Goal: Task Accomplishment & Management: Use online tool/utility

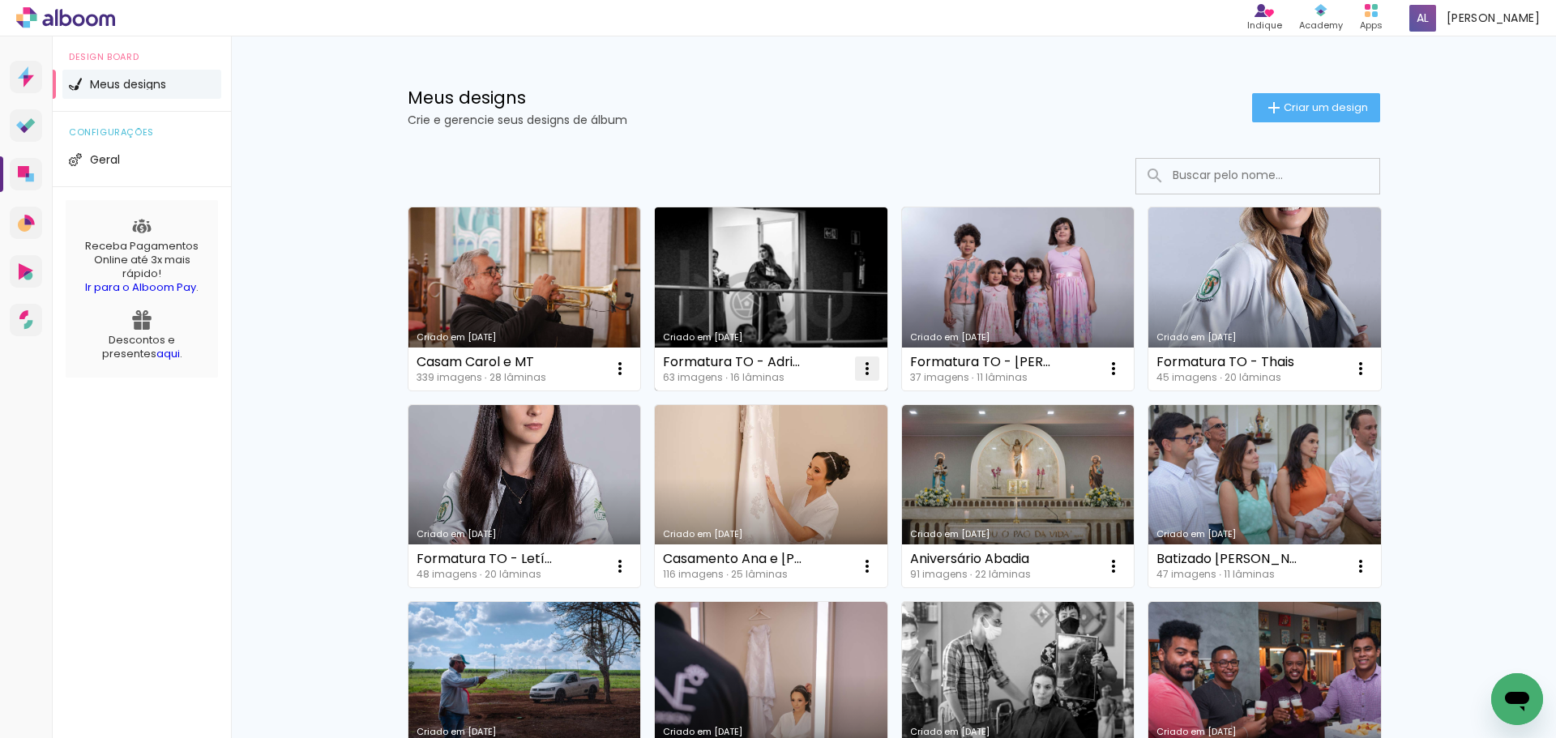
click at [851, 375] on paper-icon-button at bounding box center [867, 369] width 32 height 32
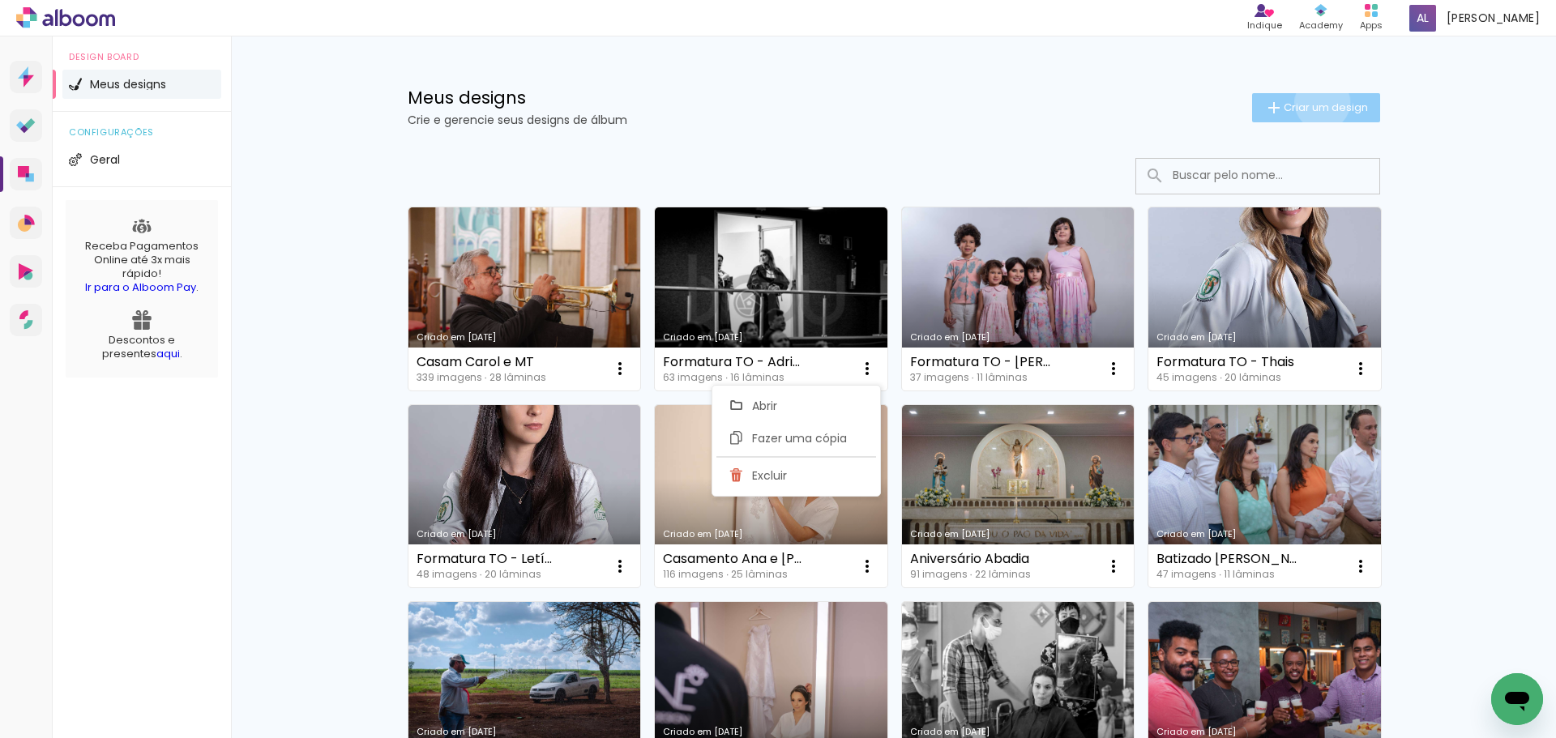
click at [1313, 102] on span "Criar um design" at bounding box center [1326, 107] width 84 height 11
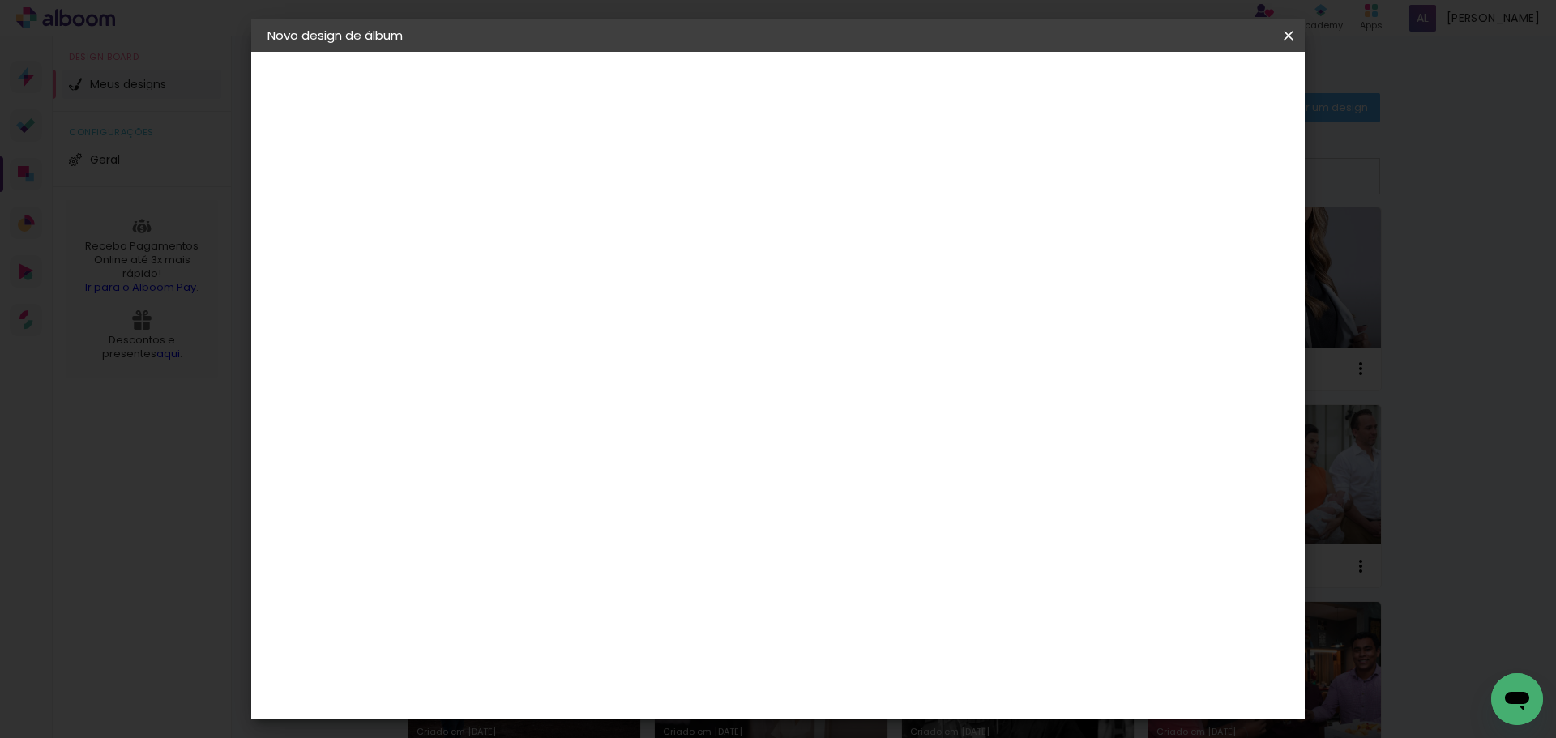
click at [532, 224] on input at bounding box center [532, 217] width 0 height 25
type input "A"
type input "Album Adrielle TO"
type paper-input "Album Adrielle TO"
click at [0, 0] on slot "Avançar" at bounding box center [0, 0] width 0 height 0
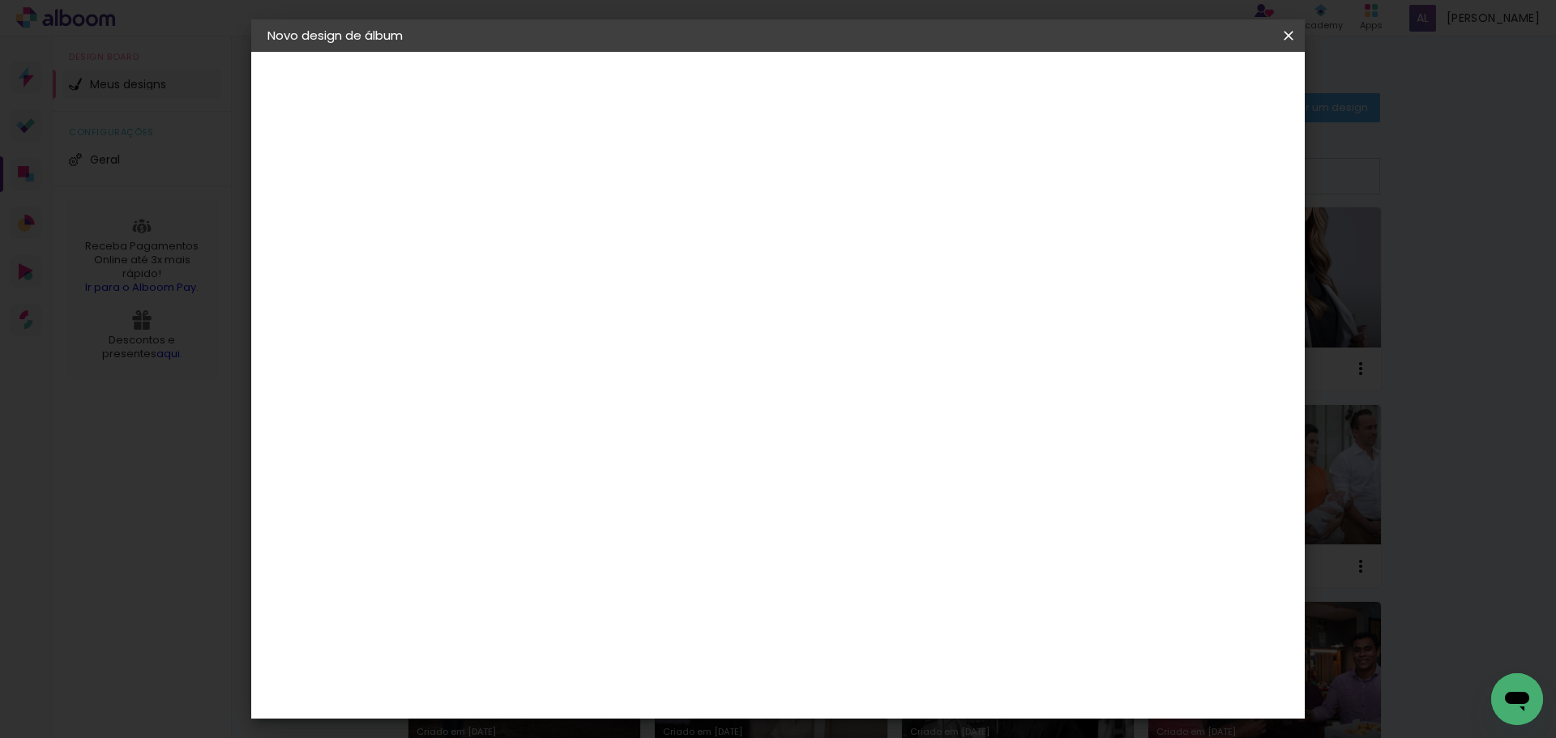
click at [596, 303] on input at bounding box center [574, 308] width 164 height 20
type input "lui"
type paper-input "lui"
click at [561, 360] on div "[PERSON_NAME]" at bounding box center [576, 366] width 108 height 13
click at [0, 0] on slot "Avançar" at bounding box center [0, 0] width 0 height 0
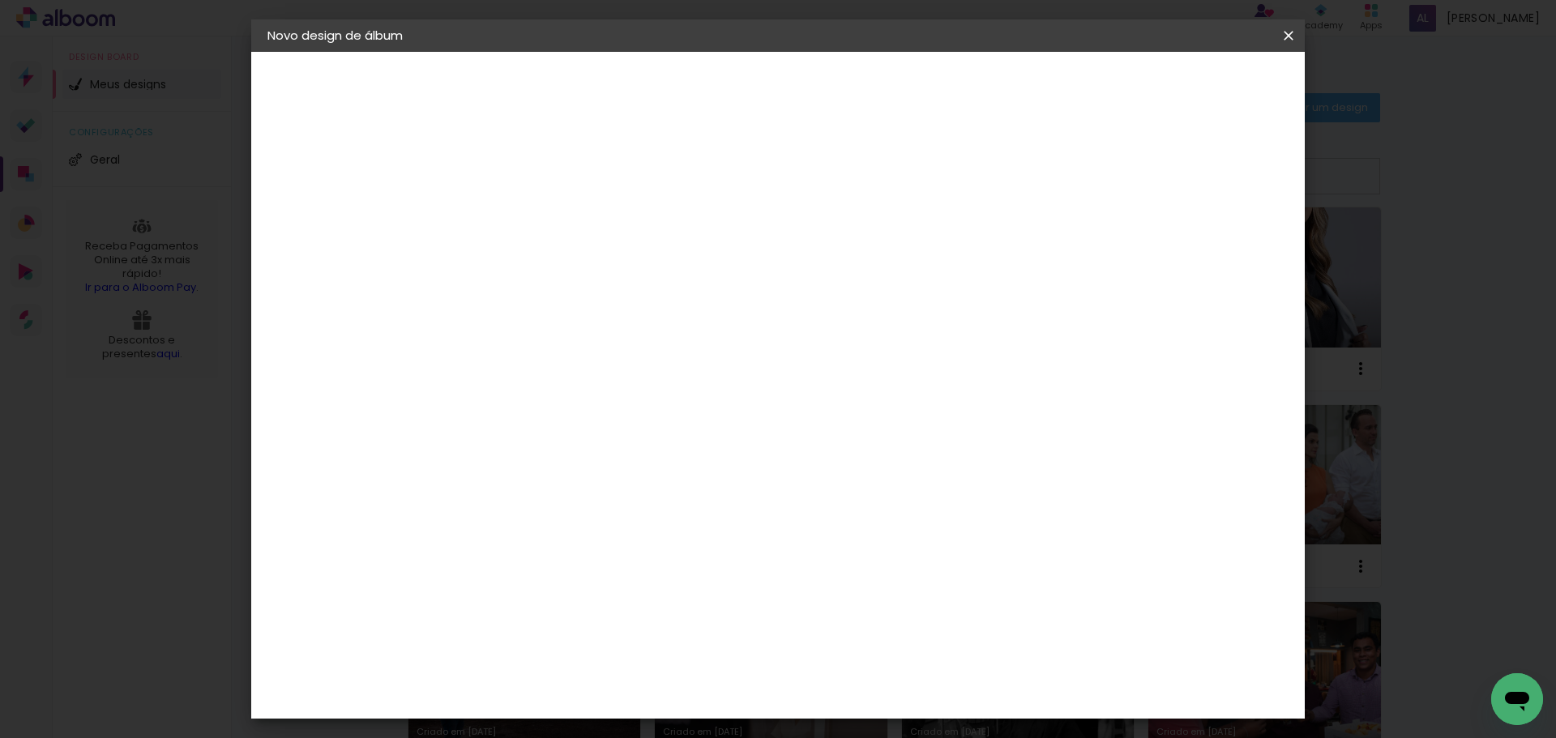
click at [596, 275] on input "text" at bounding box center [563, 282] width 63 height 25
click at [0, 0] on slot "Encadernados" at bounding box center [0, 0] width 0 height 0
type input "Encadernados"
click at [642, 669] on span "30 x 60" at bounding box center [603, 685] width 75 height 33
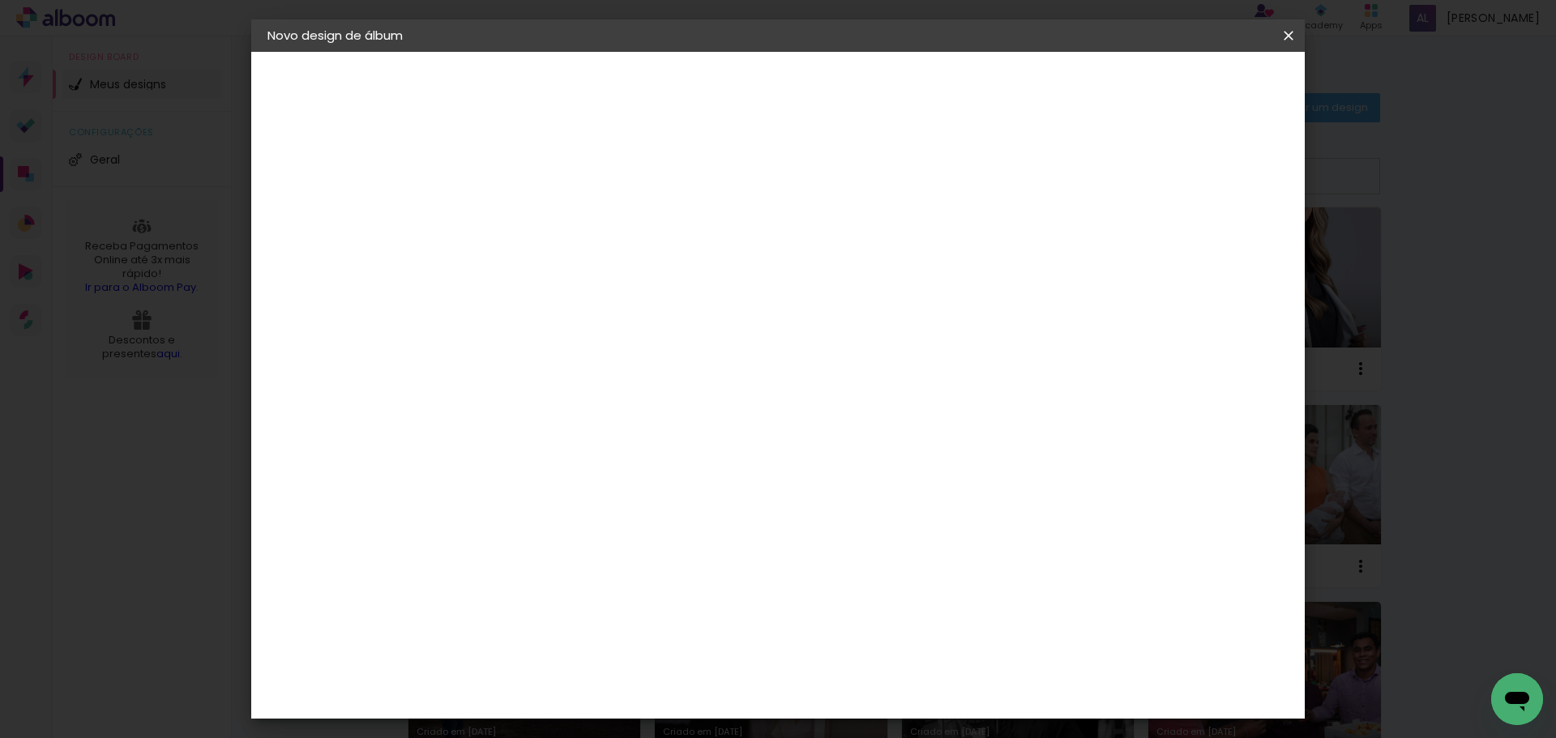
click at [0, 0] on slot "Avançar" at bounding box center [0, 0] width 0 height 0
click at [1187, 80] on span "Iniciar design" at bounding box center [1151, 85] width 74 height 11
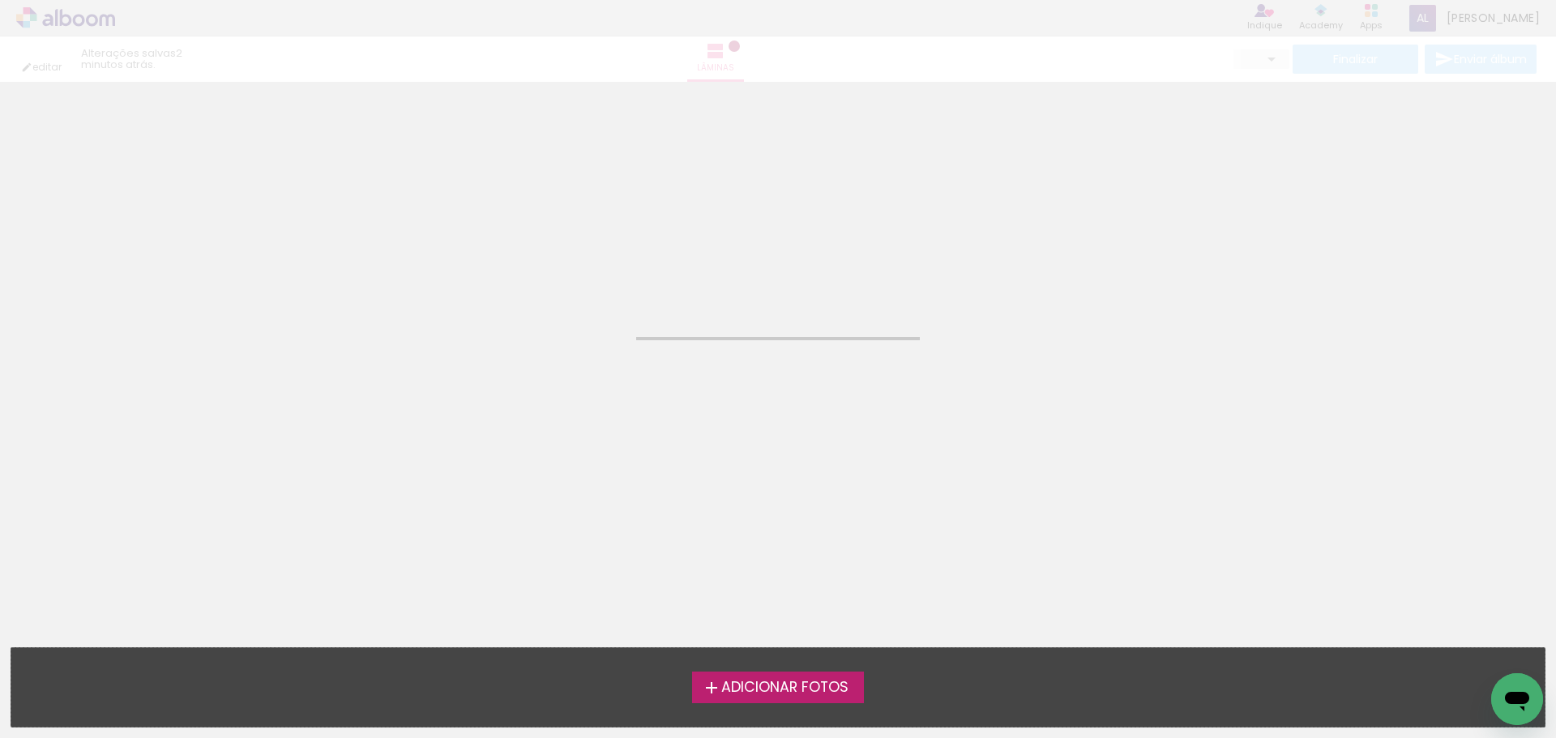
click at [812, 690] on span "Adicionar Fotos" at bounding box center [784, 688] width 127 height 15
click at [0, 0] on input "file" at bounding box center [0, 0] width 0 height 0
